Goal: Information Seeking & Learning: Learn about a topic

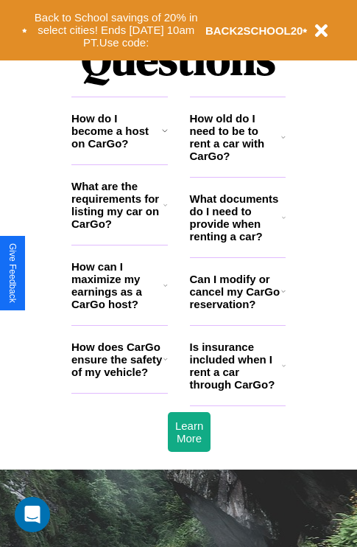
scroll to position [1785, 0]
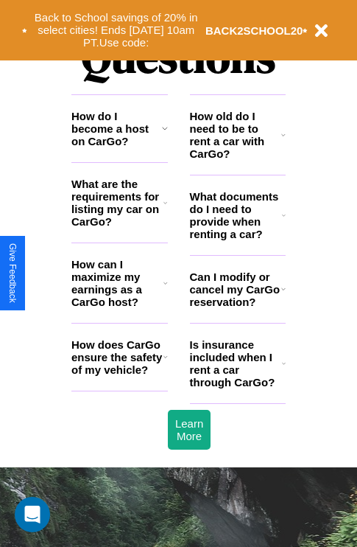
click at [119, 376] on h3 "How does CarGo ensure the safety of my vehicle?" at bounding box center [117, 357] width 92 height 38
click at [284, 141] on icon at bounding box center [283, 135] width 4 height 12
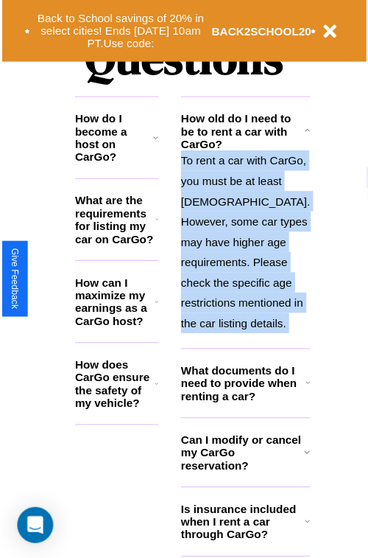
scroll to position [1890, 0]
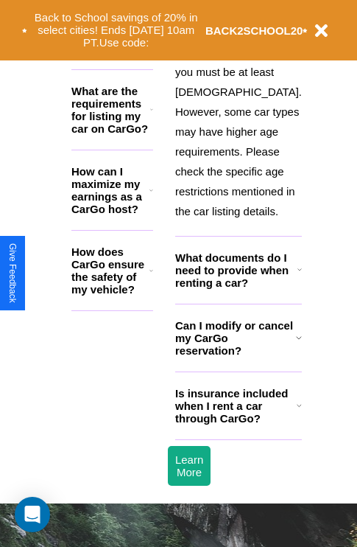
click at [297, 411] on icon at bounding box center [299, 405] width 5 height 12
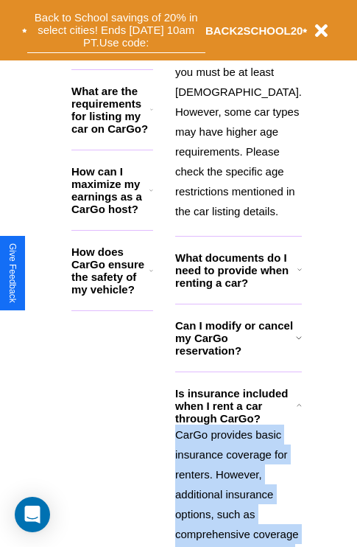
click at [119, 46] on button "Back to School savings of 20% in select cities! Ends [DATE] 10am PT. Use code:" at bounding box center [116, 30] width 178 height 46
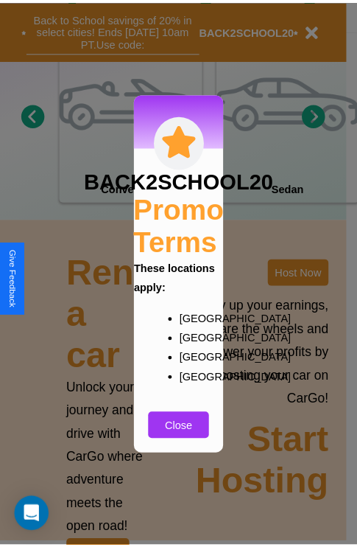
scroll to position [1142, 0]
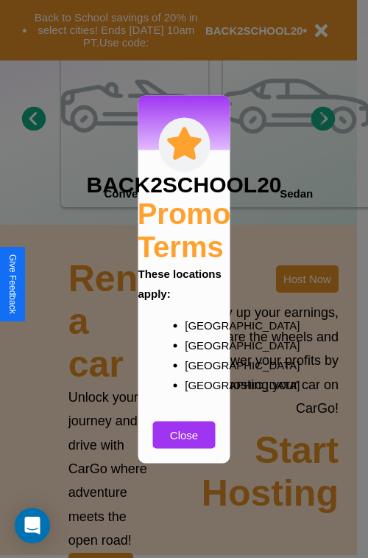
click at [307, 278] on div at bounding box center [184, 279] width 368 height 558
